Goal: Navigation & Orientation: Find specific page/section

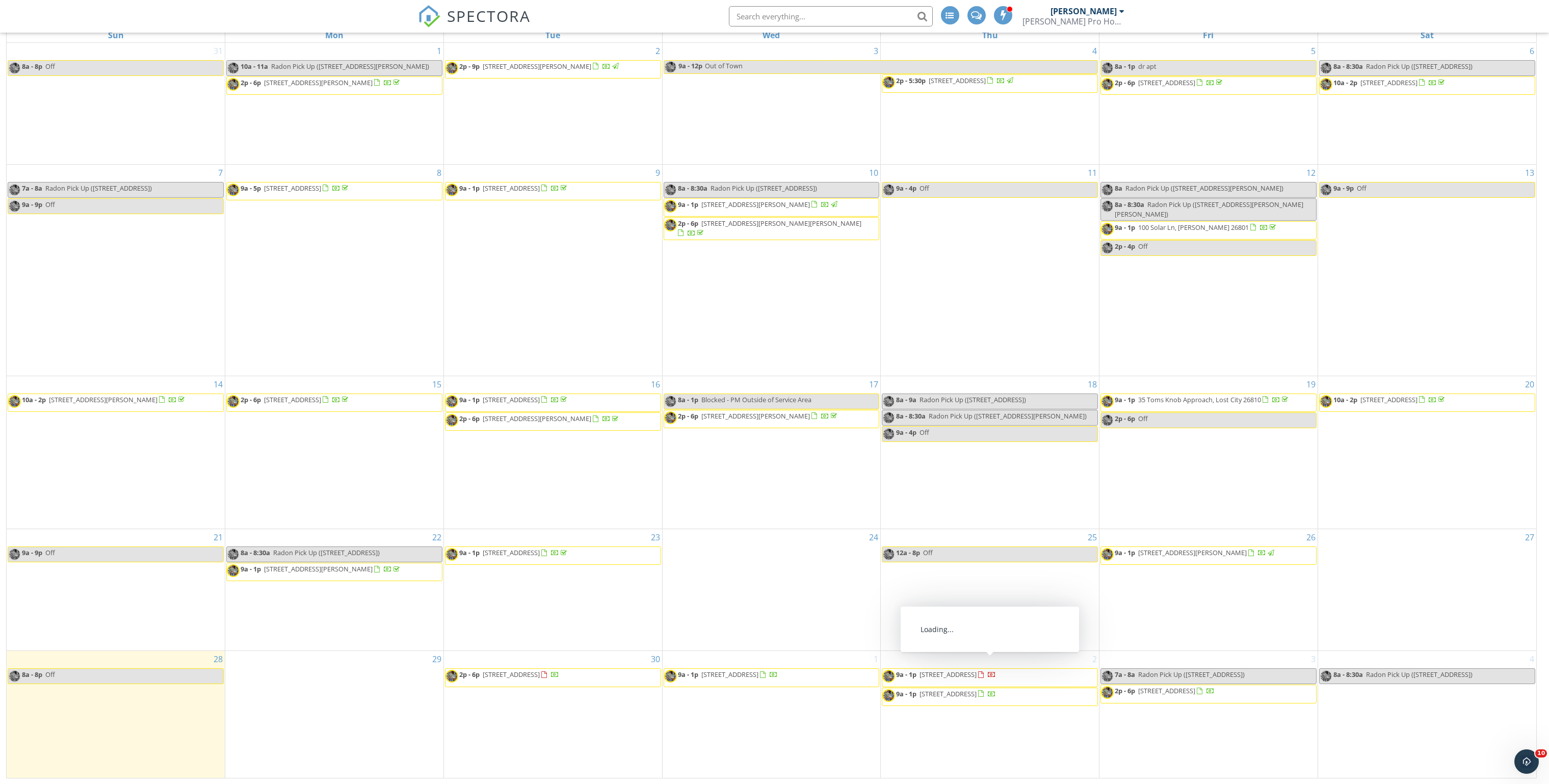
click at [977, 670] on span "29 Spoon Square, Front Royal 22630" at bounding box center [947, 674] width 57 height 9
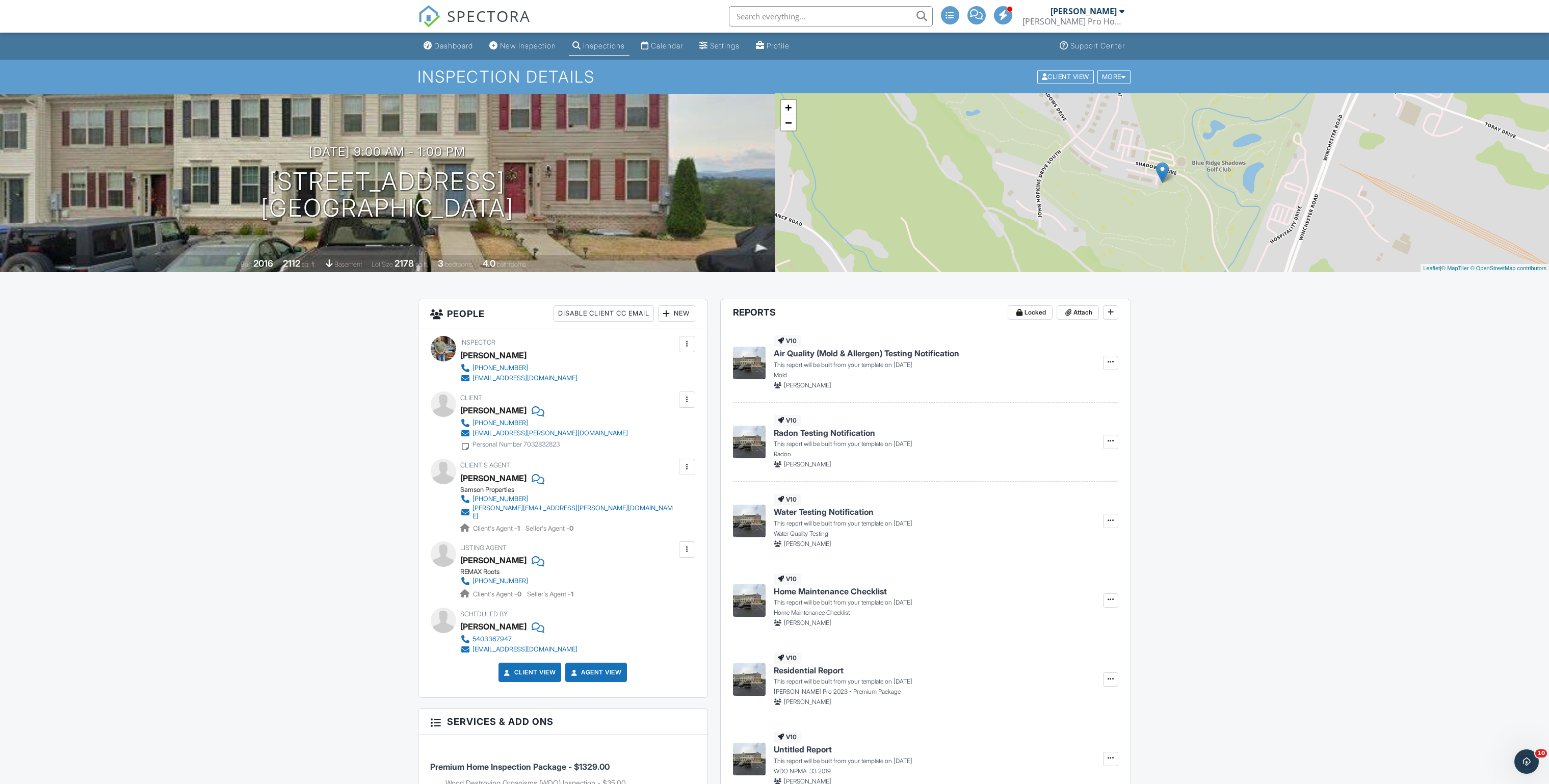
drag, startPoint x: 267, startPoint y: 176, endPoint x: 536, endPoint y: 207, distance: 270.8
click at [536, 207] on div "10/02/2025 9:00 am - 1:00 pm 29 Spoon Square Front Royal, VA 22630" at bounding box center [387, 183] width 775 height 77
copy h1 "29 Spoon Square Front Royal, VA 22630"
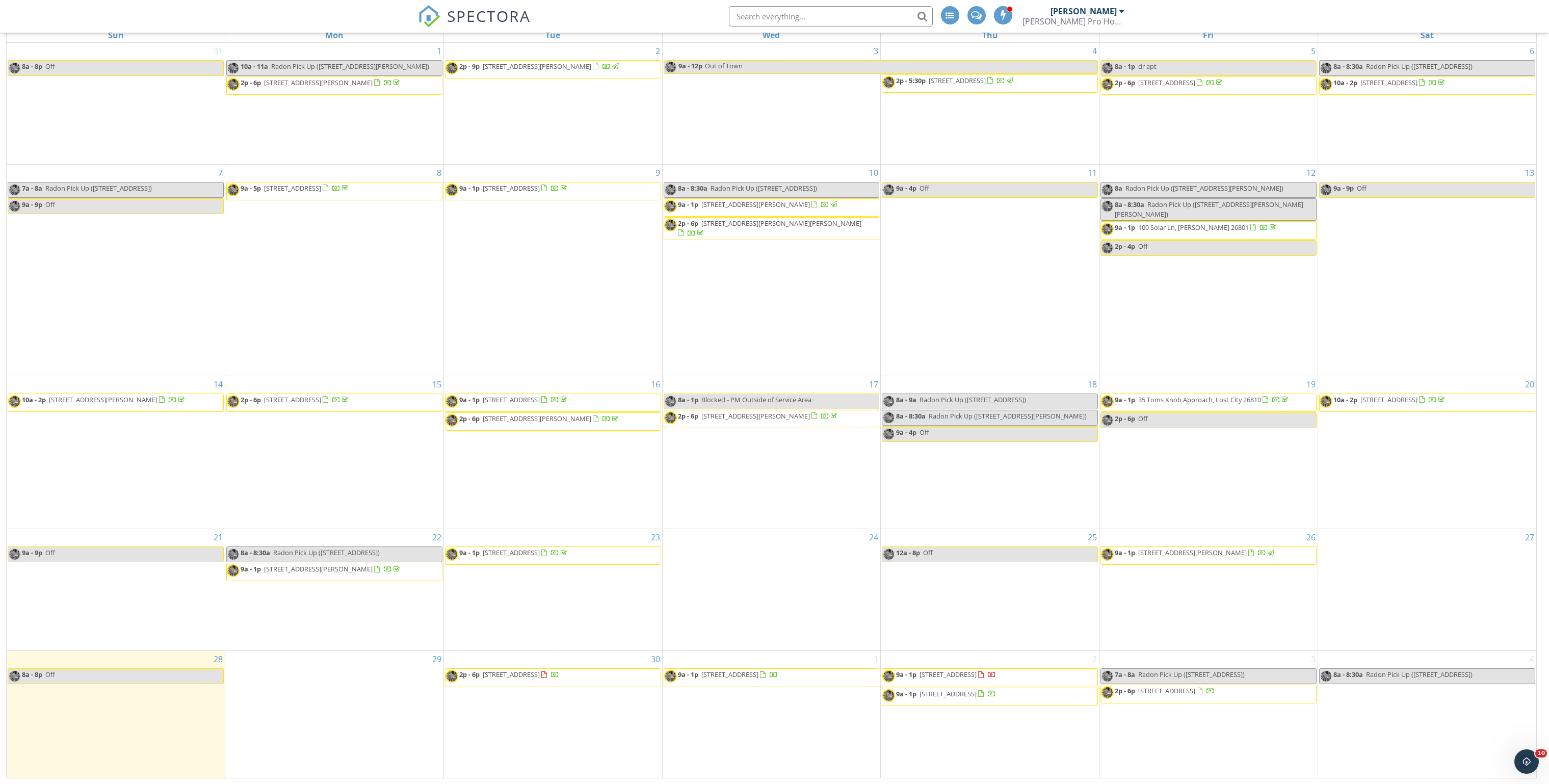
click at [574, 615] on div "23 9a - 1p 416 Bluebird Trail, Winchester 22602" at bounding box center [553, 589] width 218 height 121
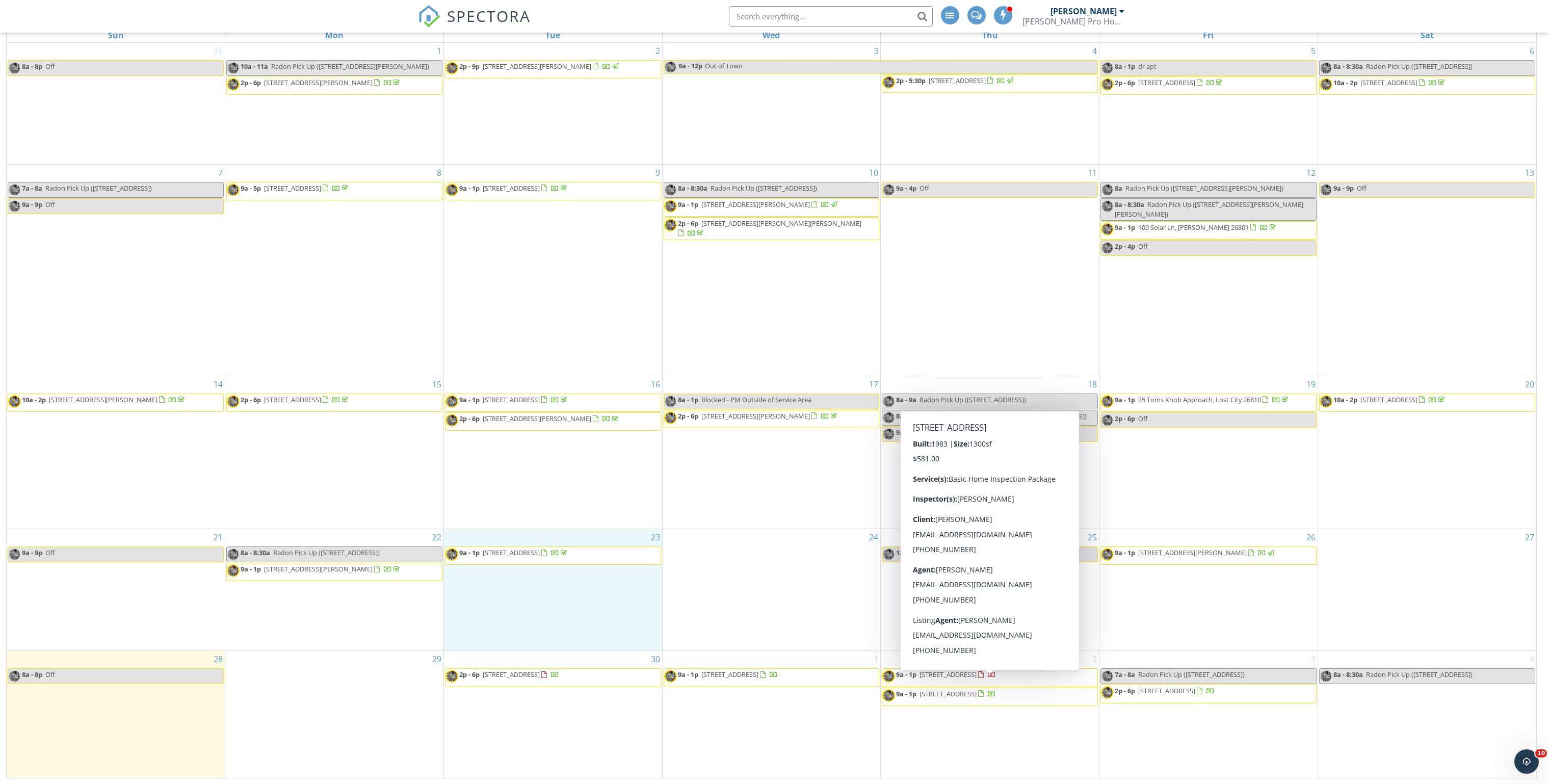
click at [920, 689] on span "391 king street, Kearneysville 25430" at bounding box center [947, 693] width 57 height 9
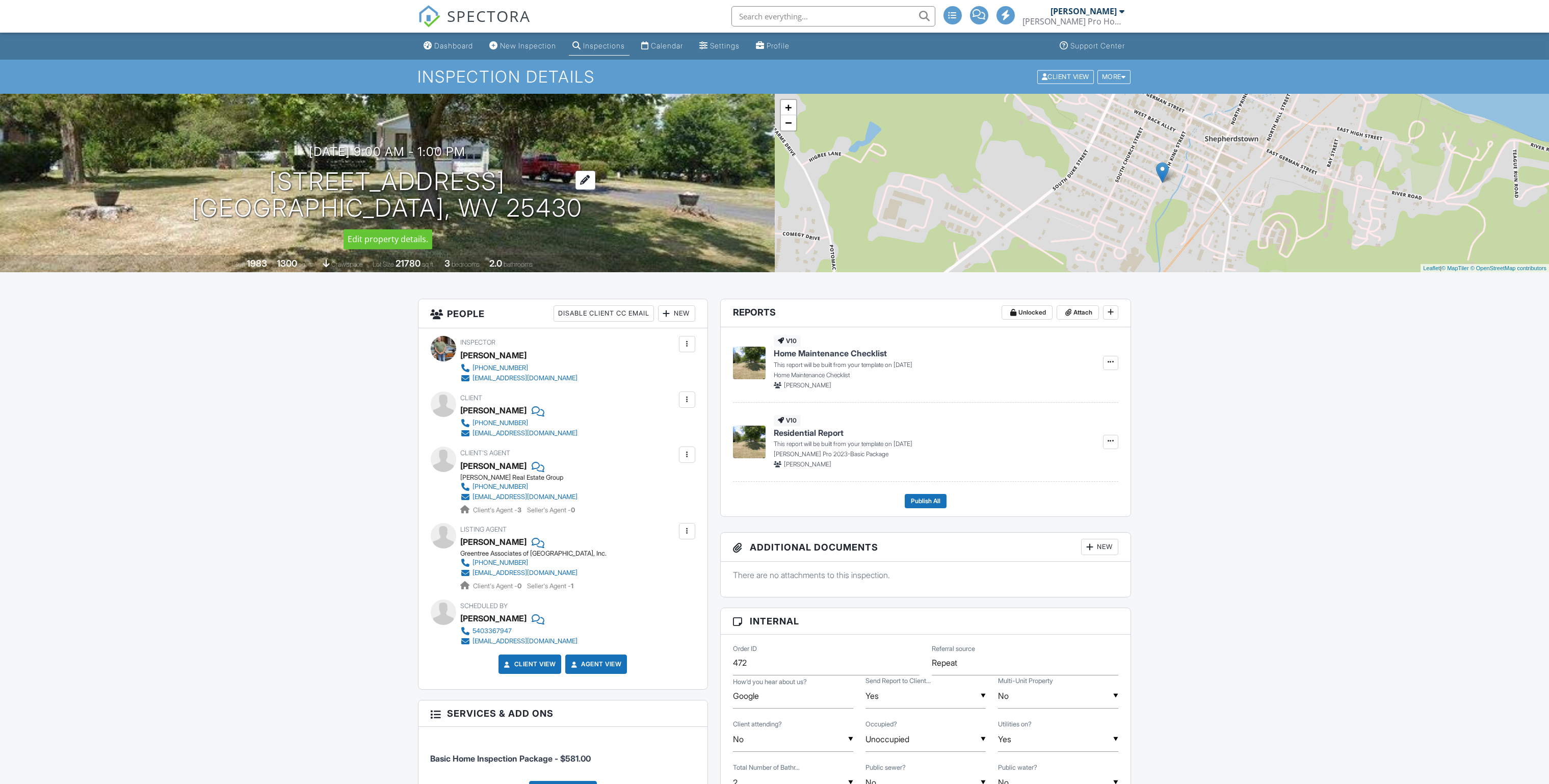
click at [287, 175] on div "10/02/2025 9:00 am - 1:00 pm 391 king street Kearneysville, WV 25430" at bounding box center [387, 183] width 775 height 77
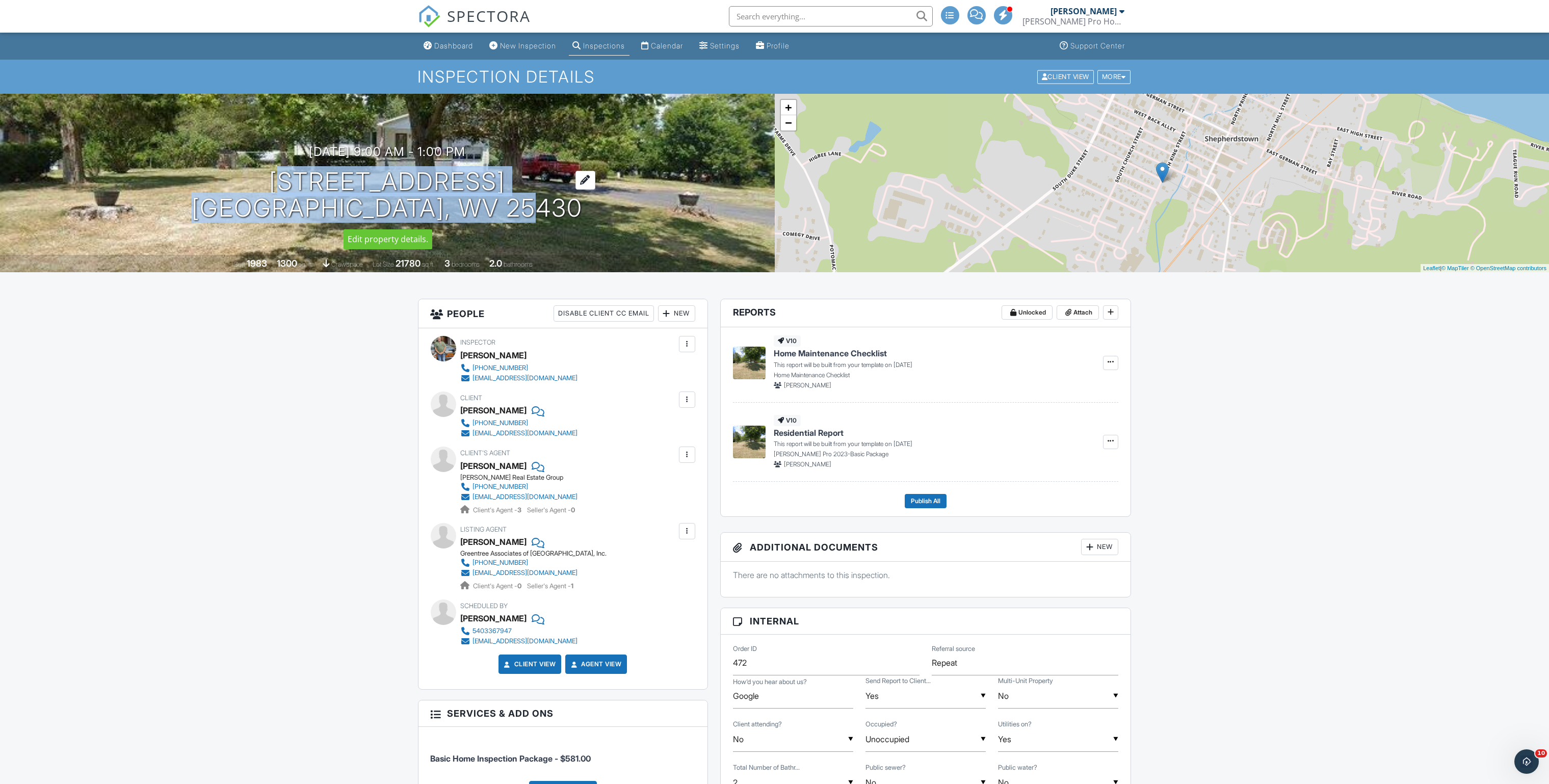
drag, startPoint x: 555, startPoint y: 222, endPoint x: 286, endPoint y: 173, distance: 273.4
click at [286, 173] on div "10/02/2025 9:00 am - 1:00 pm 391 king street Kearneysville, WV 25430 Built 1983…" at bounding box center [387, 182] width 775 height 178
copy h1 "391 king street Kearneysville, WV 25430"
click at [659, 47] on link "Calendar" at bounding box center [662, 46] width 50 height 19
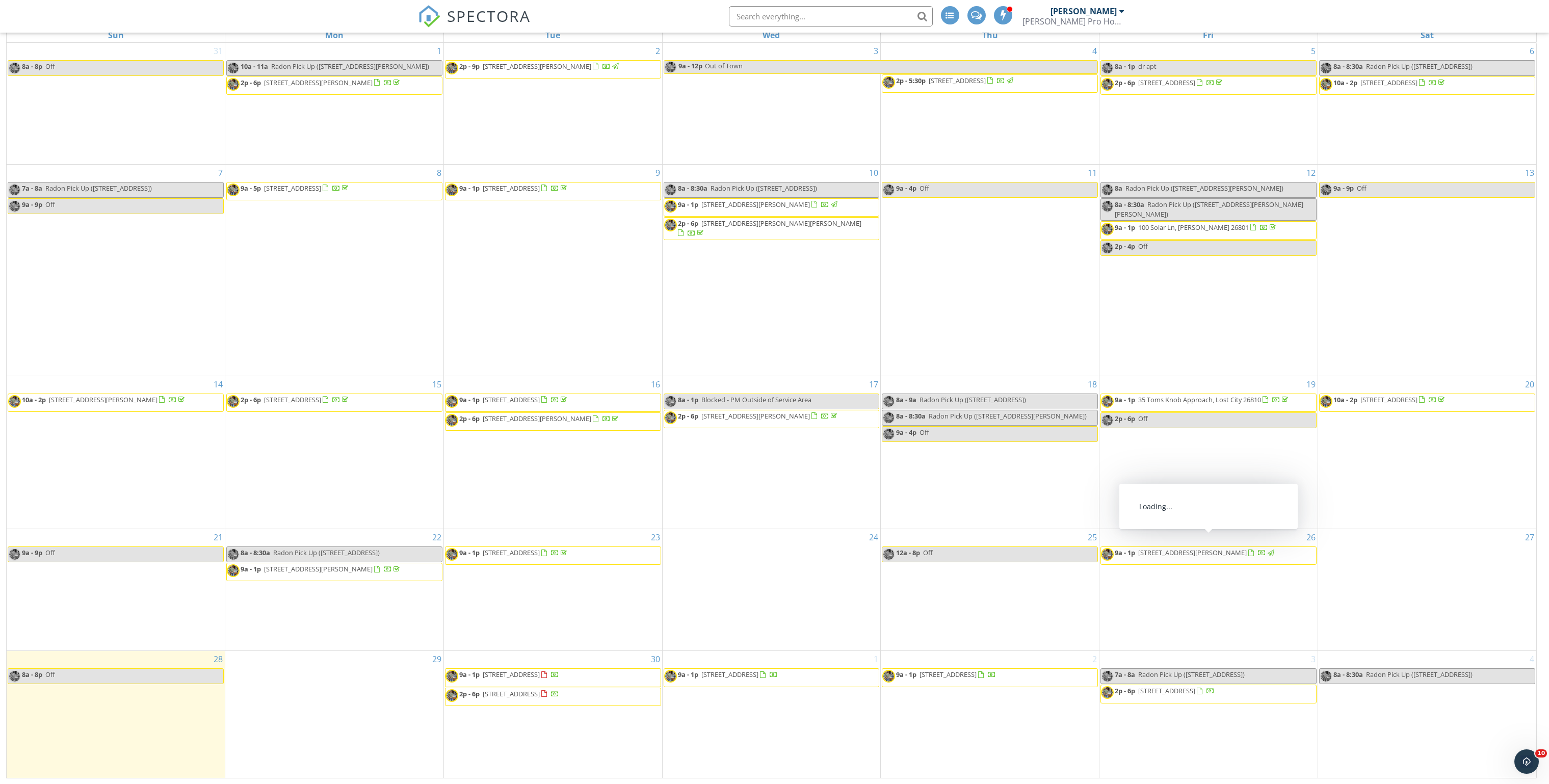
click at [1212, 595] on div "26 9a - 1p 107 Fay St, Winchester 22602" at bounding box center [1208, 589] width 218 height 121
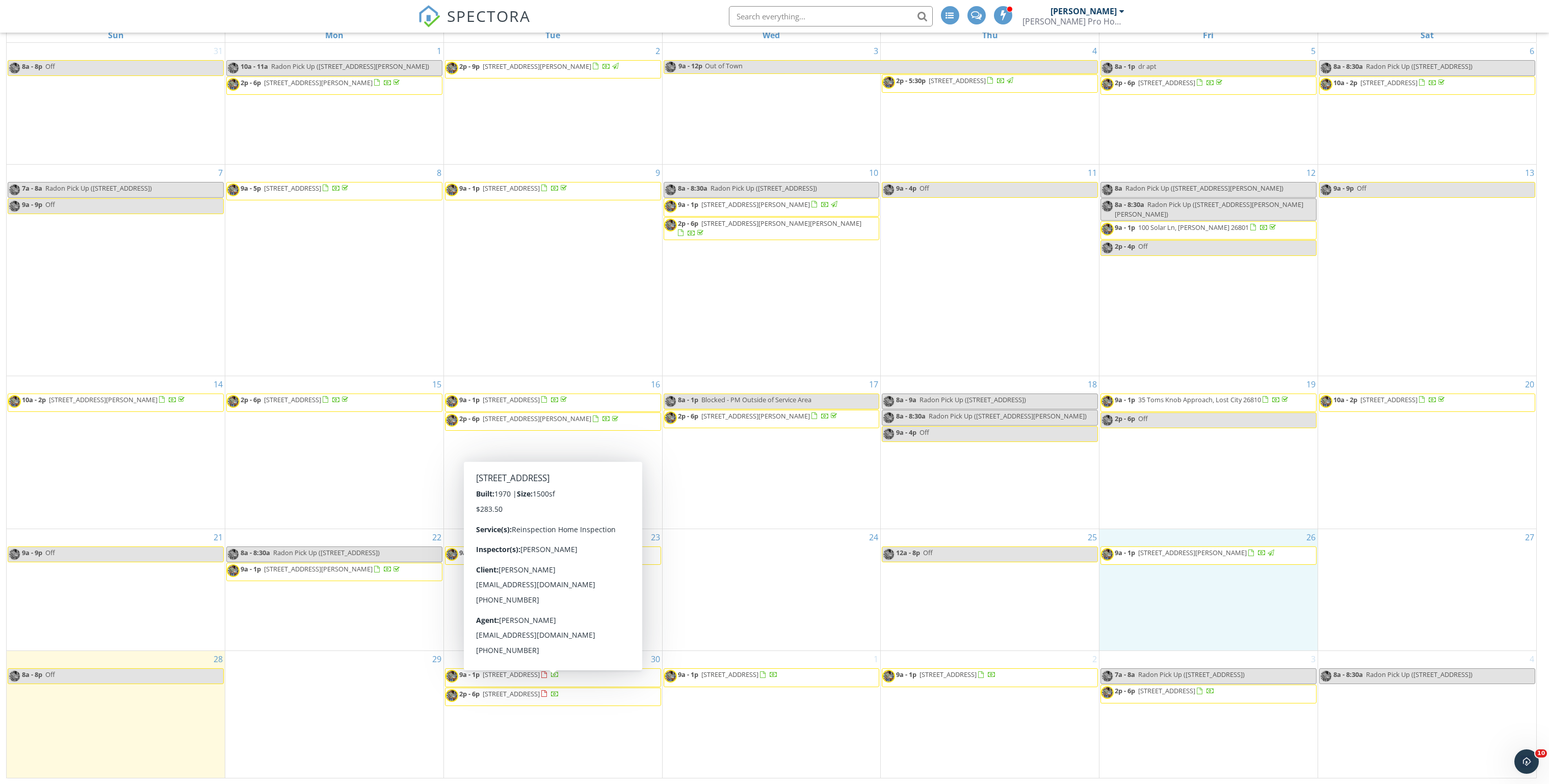
click at [540, 691] on span "85 Audubon Rd, Hedgesville 25427" at bounding box center [511, 693] width 57 height 9
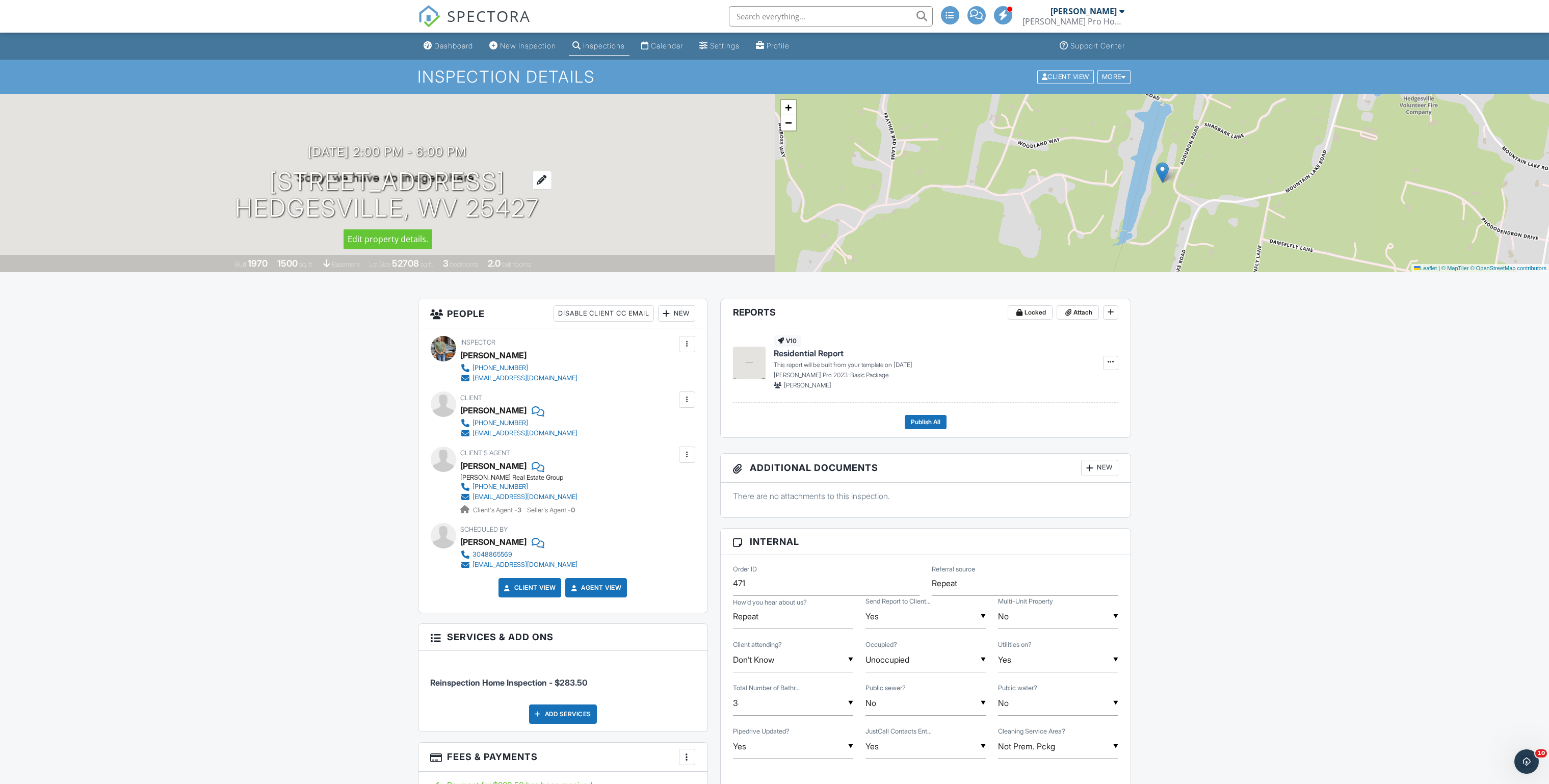
drag, startPoint x: 561, startPoint y: 211, endPoint x: 275, endPoint y: 182, distance: 287.5
click at [275, 182] on div "[DATE] 2:00 pm - 6:00 pm [STREET_ADDRESS] [GEOGRAPHIC_DATA], WV 25427" at bounding box center [387, 183] width 775 height 77
copy h1 "[STREET_ADDRESS]"
click at [442, 552] on div "Scheduled By [PERSON_NAME] 3048865569 [EMAIL_ADDRESS][DOMAIN_NAME]" at bounding box center [563, 546] width 265 height 47
click at [611, 45] on div "Inspections" at bounding box center [604, 46] width 42 height 8
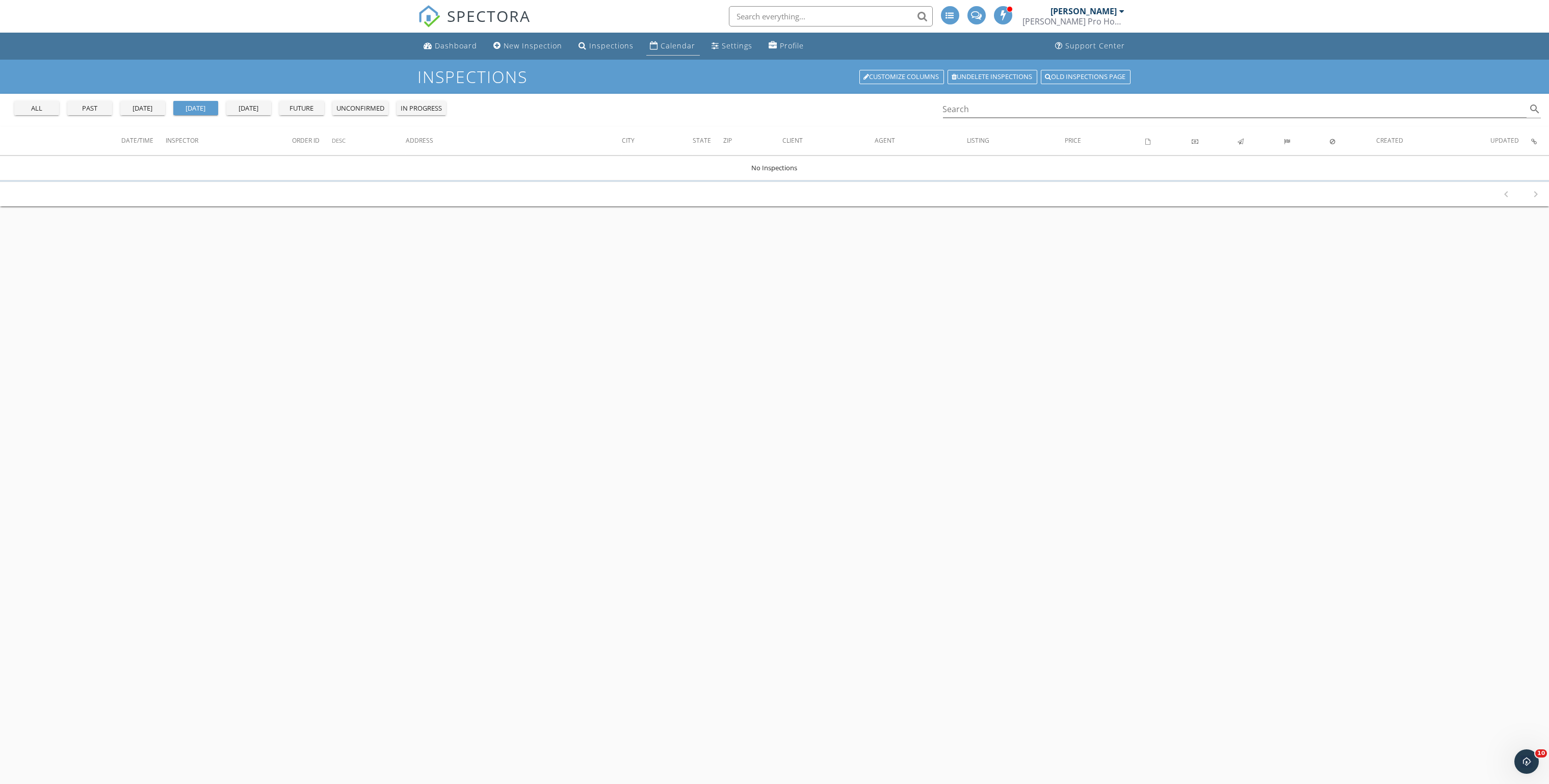
click at [681, 42] on div "Calendar" at bounding box center [678, 45] width 35 height 9
